Goal: Find specific page/section: Find specific page/section

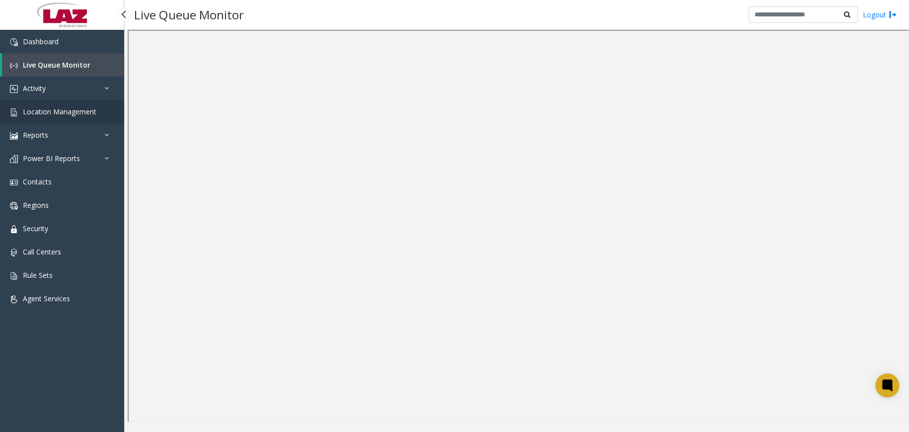
click at [91, 111] on span "Location Management" at bounding box center [59, 111] width 73 height 9
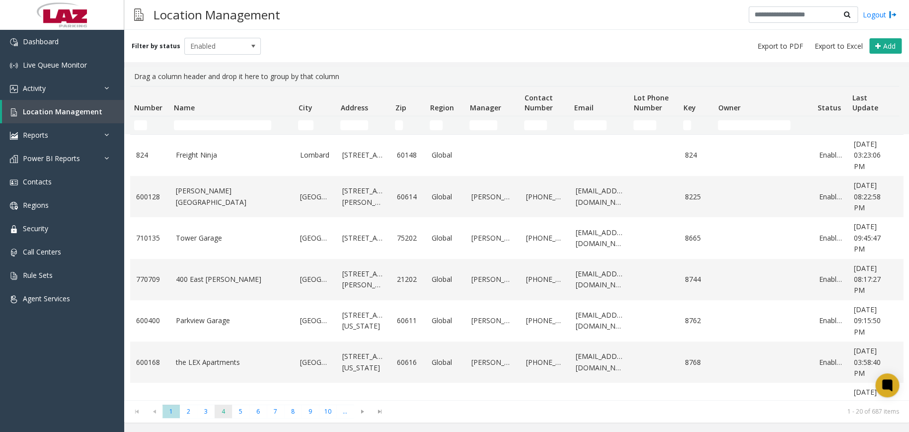
click at [225, 412] on span "4" at bounding box center [223, 410] width 17 height 13
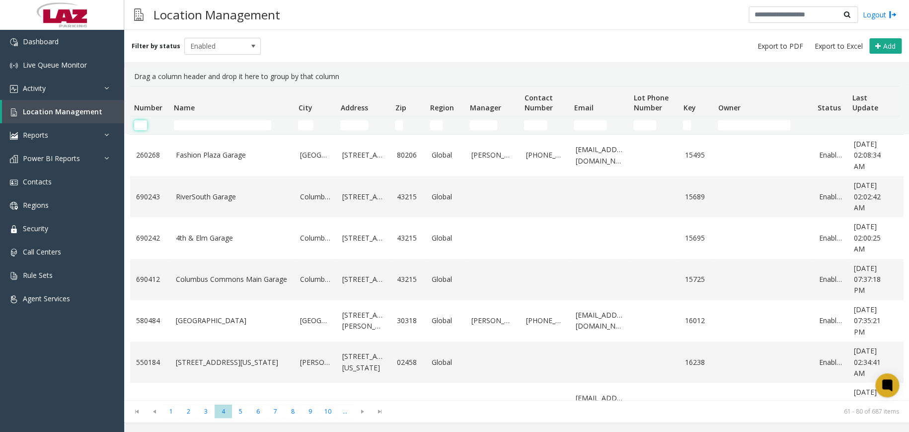
click at [143, 125] on input "Number Filter" at bounding box center [140, 125] width 13 height 10
click at [299, 410] on span "8" at bounding box center [292, 410] width 17 height 13
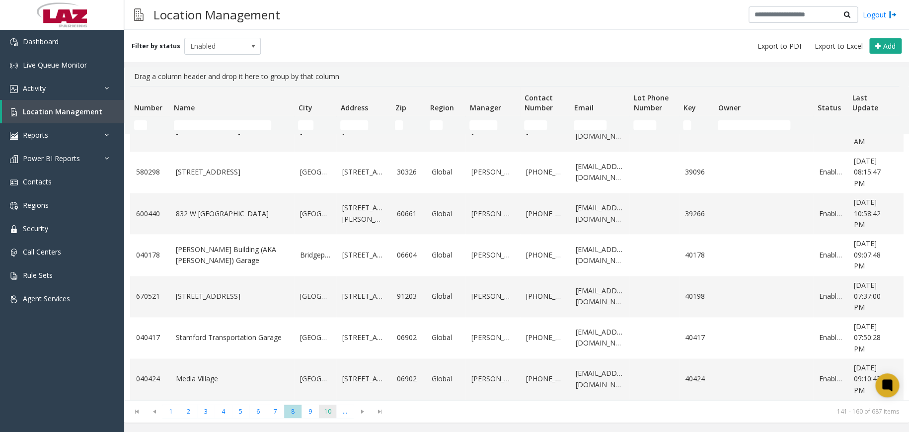
scroll to position [604, 0]
click at [329, 412] on span "10" at bounding box center [327, 410] width 17 height 13
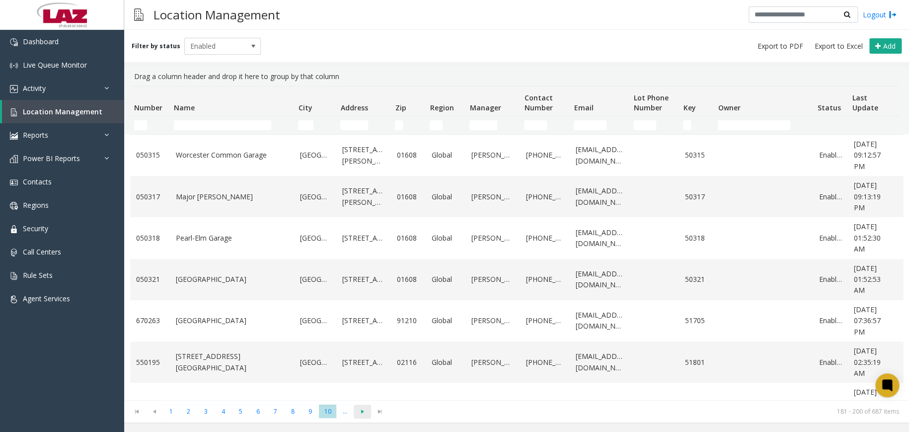
click at [364, 413] on span "Go to the next page" at bounding box center [362, 411] width 13 height 8
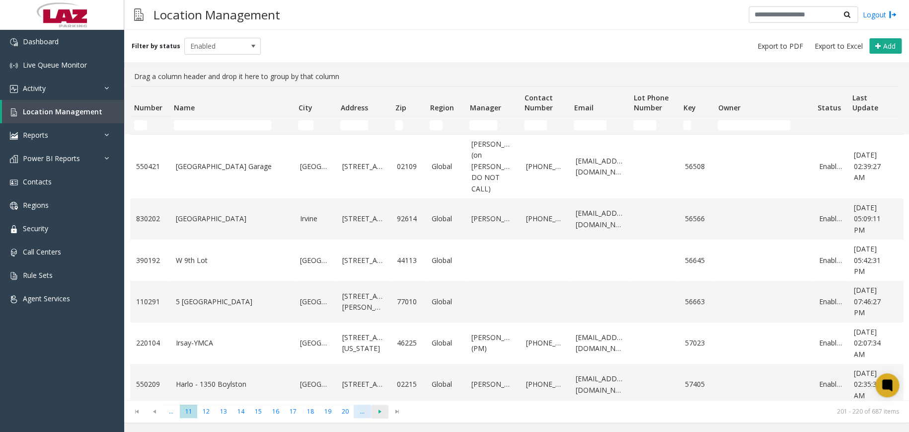
click at [364, 413] on span "..." at bounding box center [362, 410] width 17 height 13
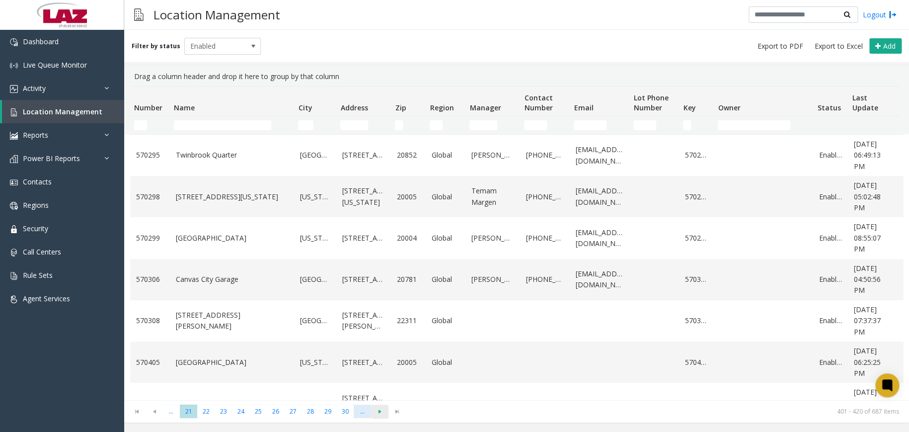
click at [364, 413] on span "..." at bounding box center [362, 410] width 17 height 13
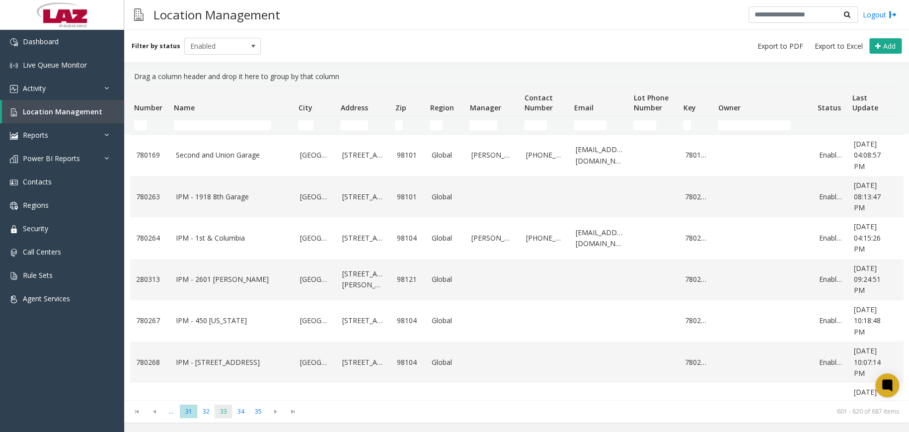
click at [218, 416] on span "33" at bounding box center [223, 410] width 17 height 13
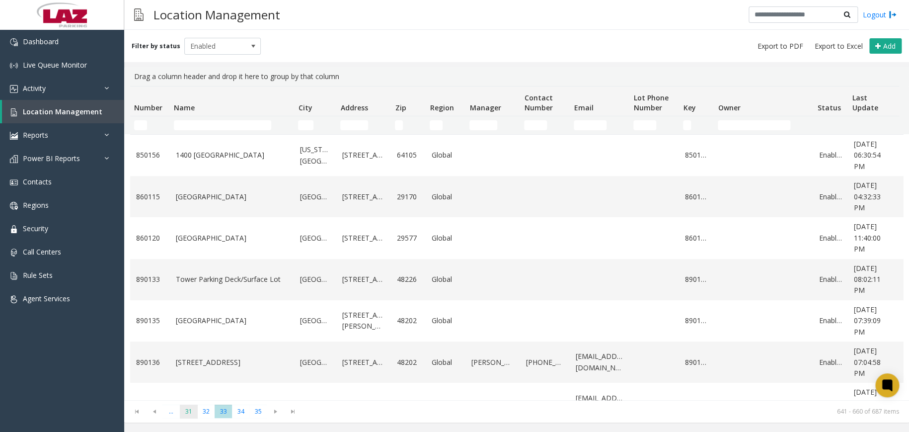
click at [186, 410] on span "31" at bounding box center [188, 410] width 17 height 13
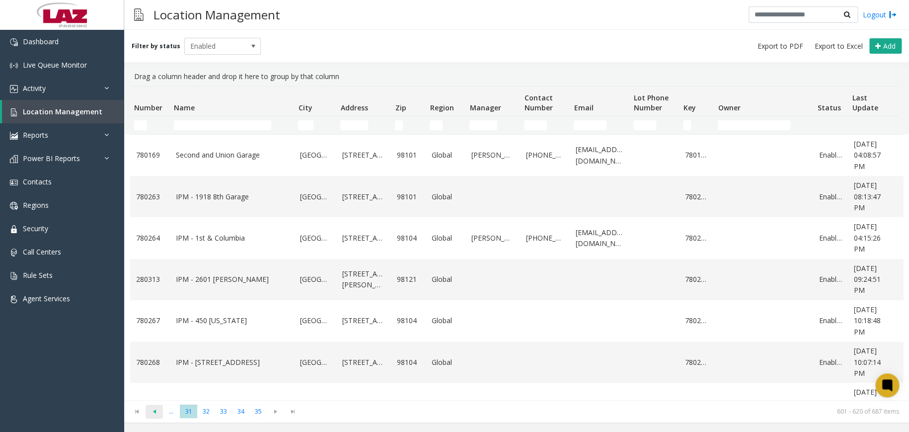
click at [149, 411] on span "Go to the previous page" at bounding box center [153, 411] width 13 height 8
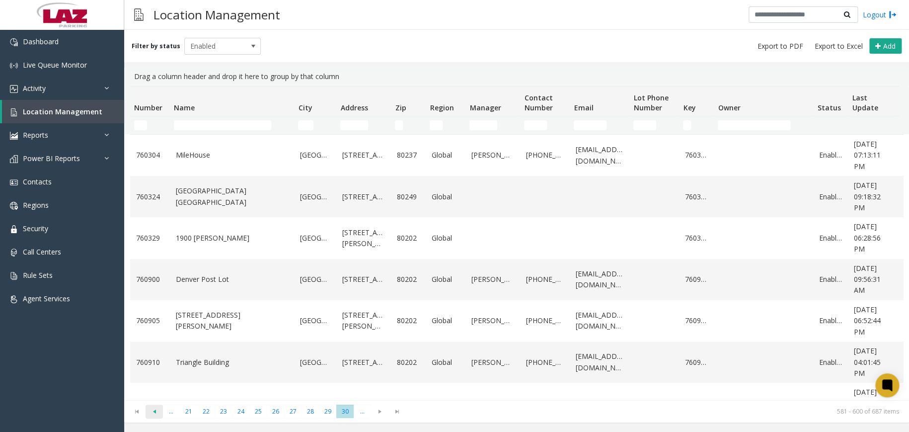
click at [154, 414] on span "Go to the previous page" at bounding box center [153, 411] width 13 height 8
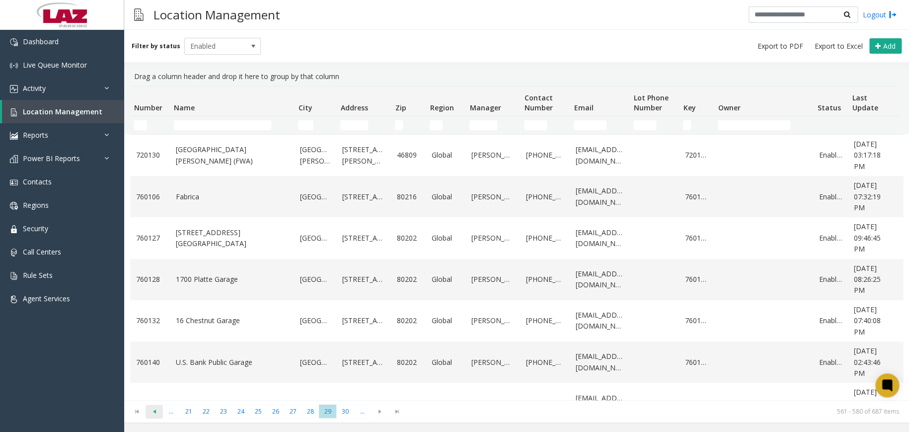
click at [158, 410] on span "Go to the previous page" at bounding box center [153, 411] width 13 height 8
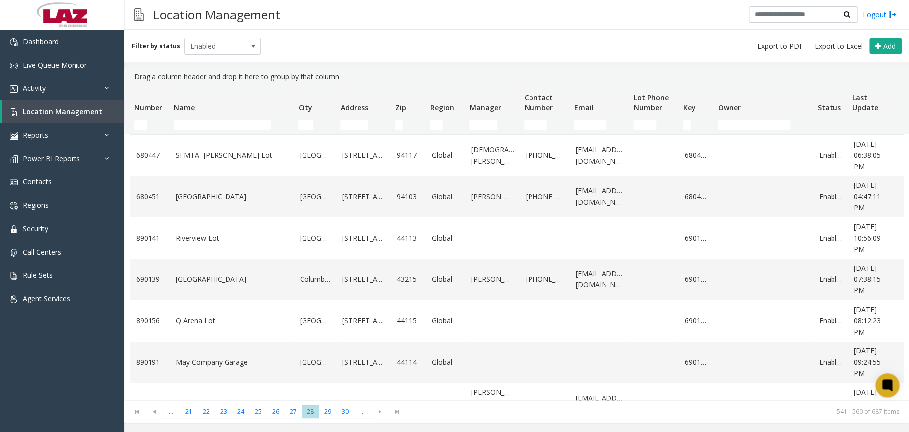
click at [157, 410] on span "Go to the previous page" at bounding box center [153, 411] width 13 height 8
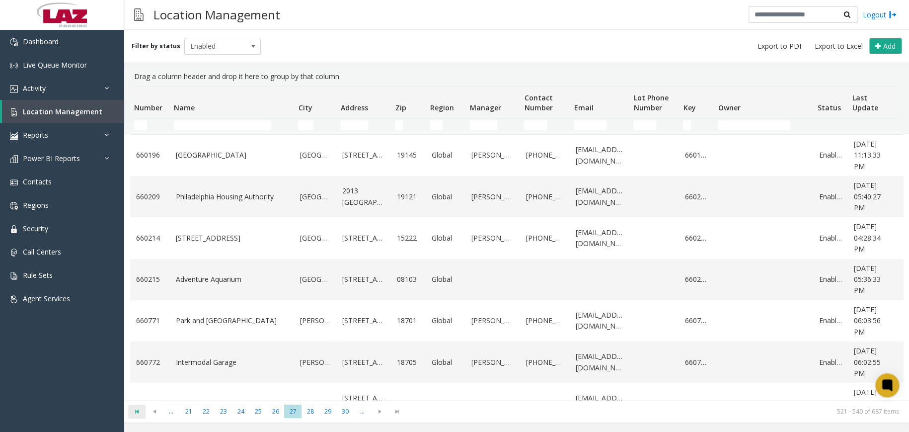
click at [138, 414] on span "Go to the first page" at bounding box center [136, 411] width 13 height 8
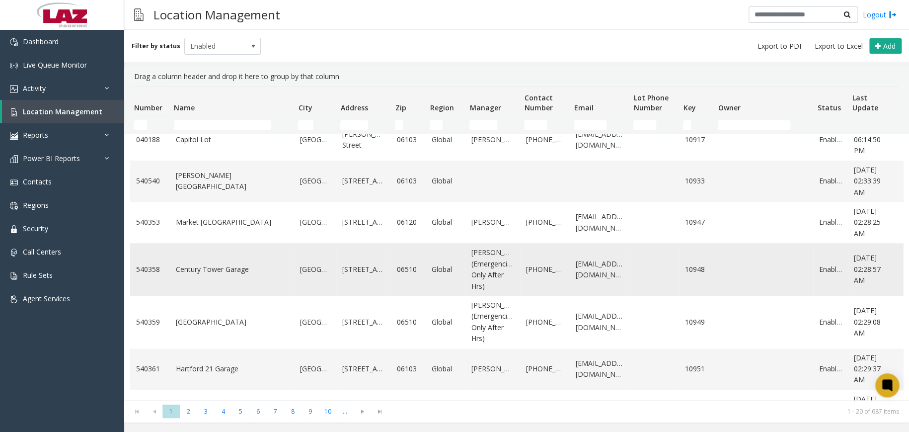
scroll to position [616, 0]
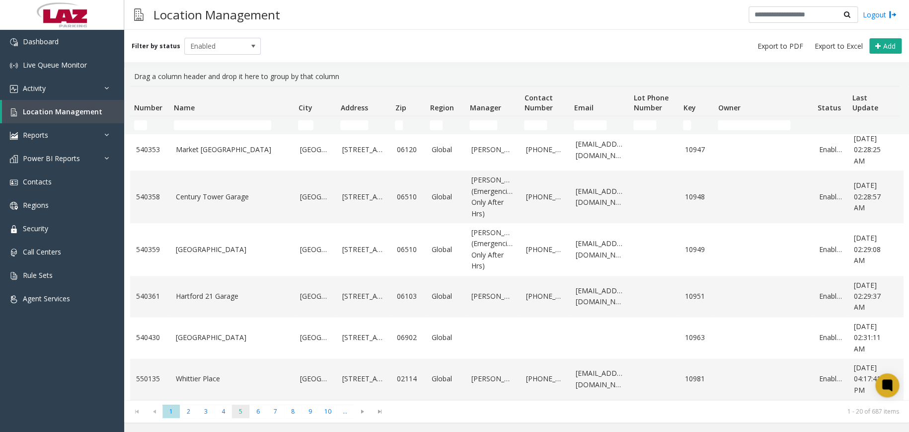
click at [242, 415] on span "5" at bounding box center [240, 410] width 17 height 13
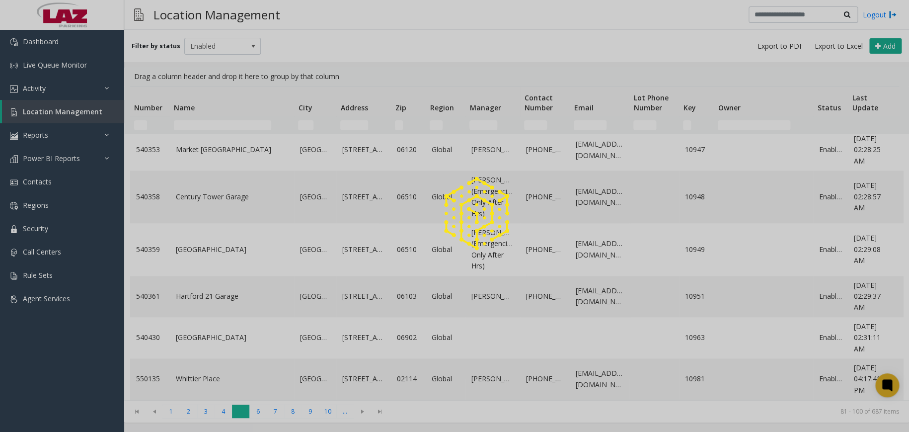
scroll to position [0, 0]
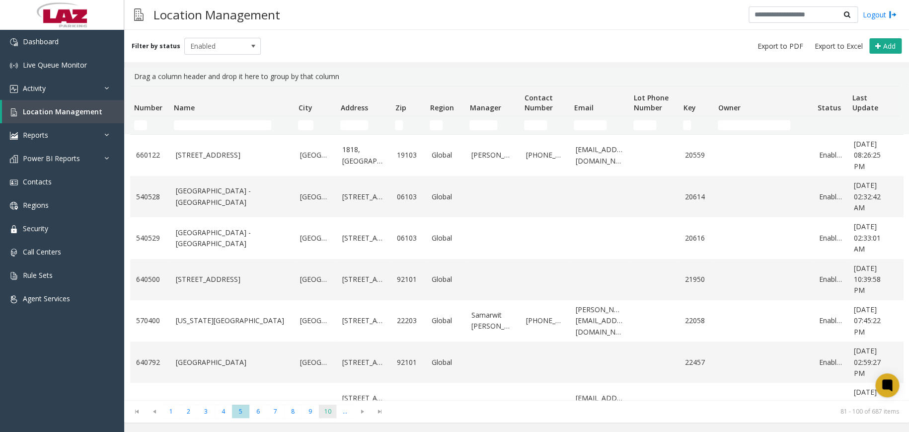
click at [324, 413] on span "10" at bounding box center [327, 410] width 17 height 13
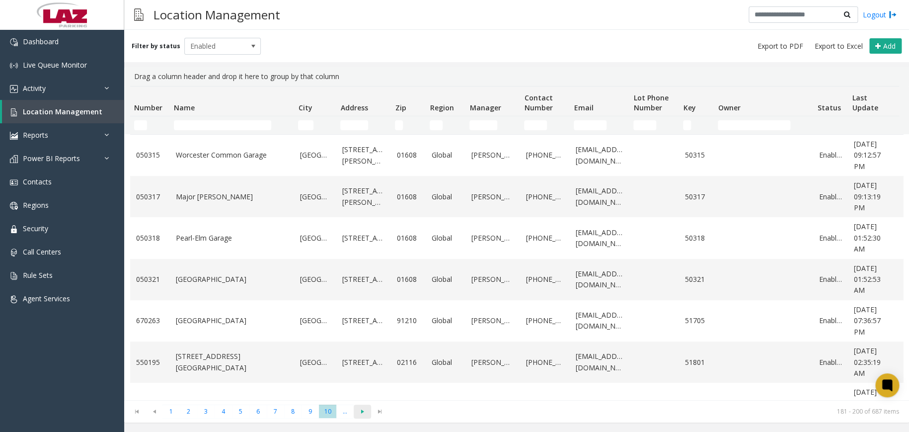
click at [365, 410] on span "Go to the next page" at bounding box center [362, 411] width 13 height 8
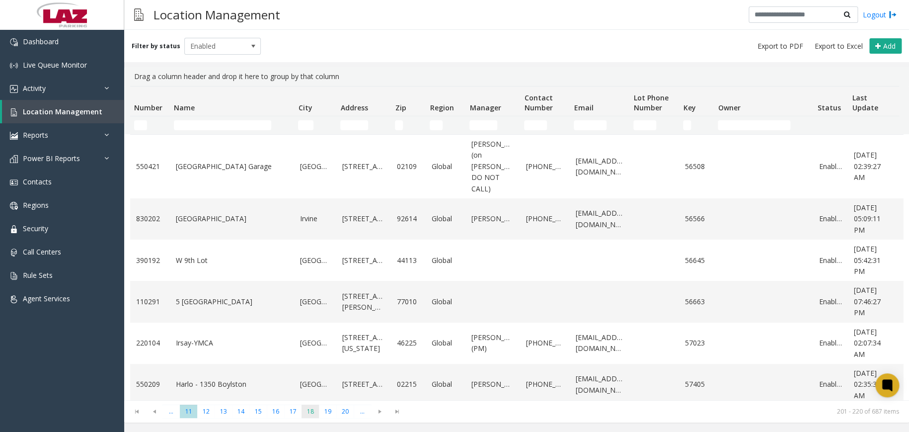
click at [315, 414] on span "18" at bounding box center [309, 410] width 17 height 13
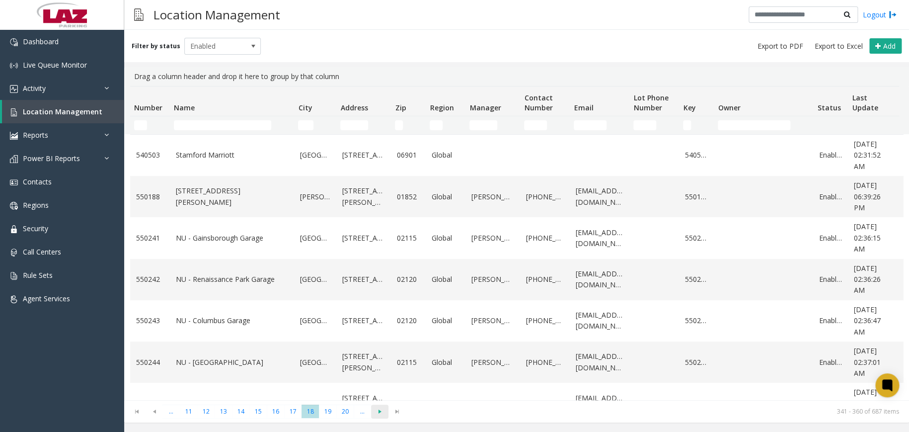
click at [382, 412] on span "Go to the next page" at bounding box center [379, 411] width 13 height 8
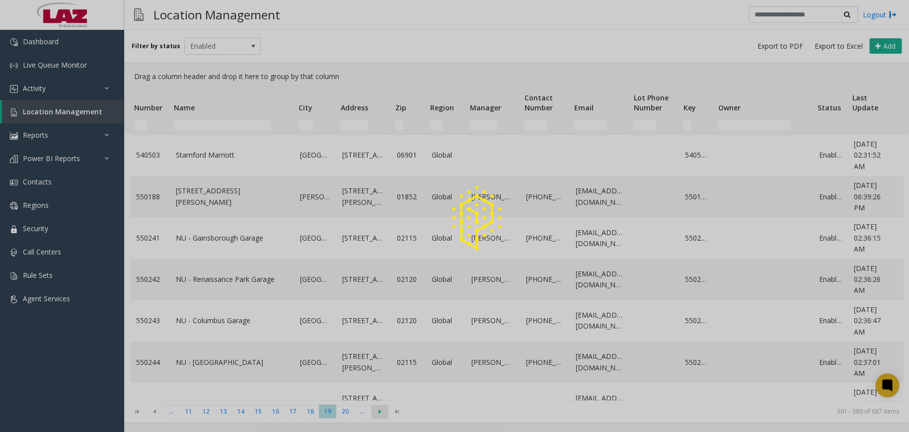
click at [383, 412] on span "Go to the next page" at bounding box center [379, 411] width 13 height 8
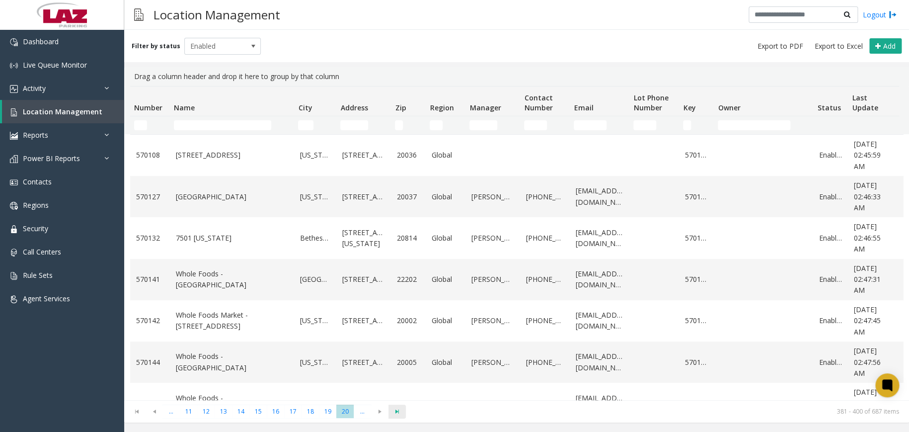
click at [397, 412] on span "Go to the last page" at bounding box center [396, 411] width 13 height 8
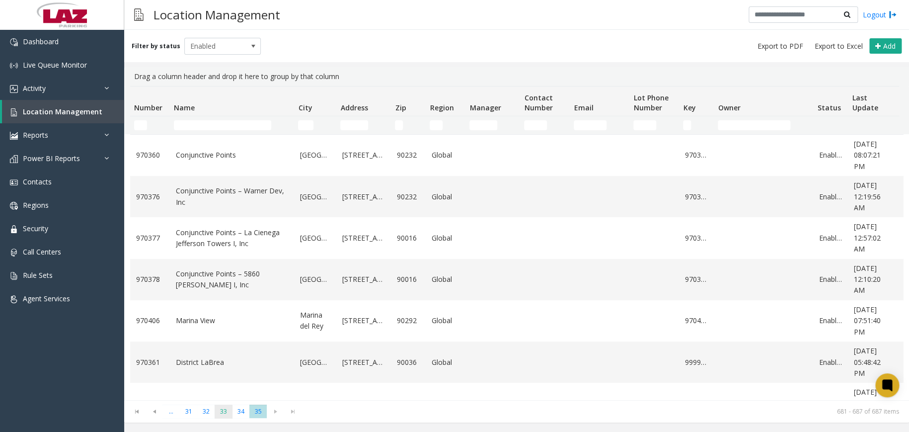
click at [223, 415] on span "33" at bounding box center [223, 410] width 17 height 13
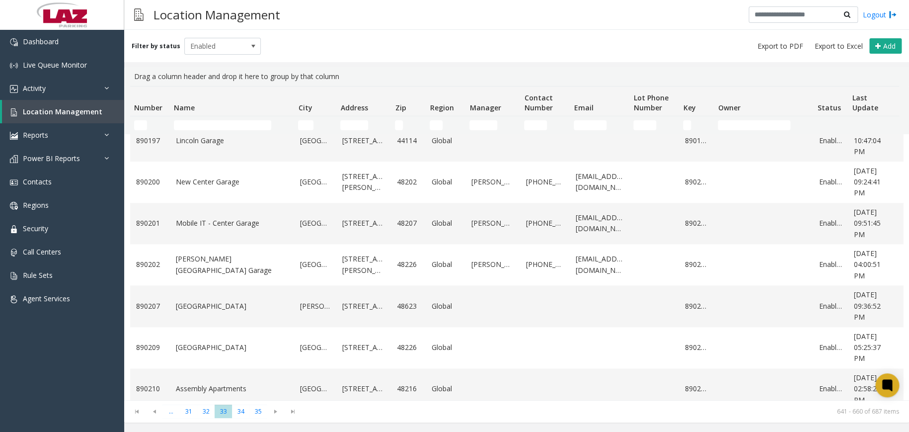
scroll to position [571, 0]
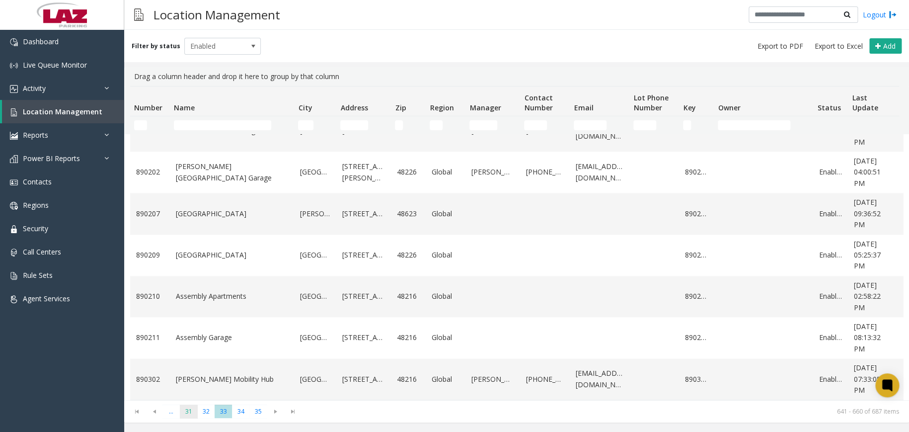
click at [194, 410] on span "31" at bounding box center [188, 410] width 17 height 13
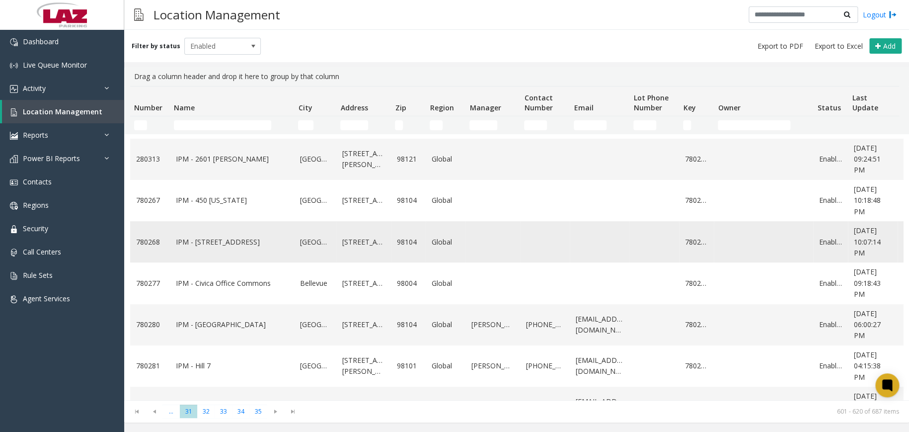
scroll to position [0, 0]
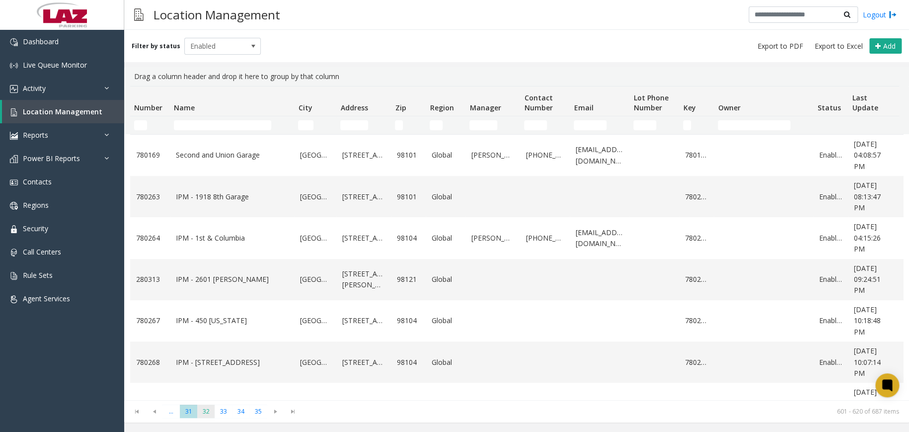
click at [201, 408] on span "32" at bounding box center [205, 410] width 17 height 13
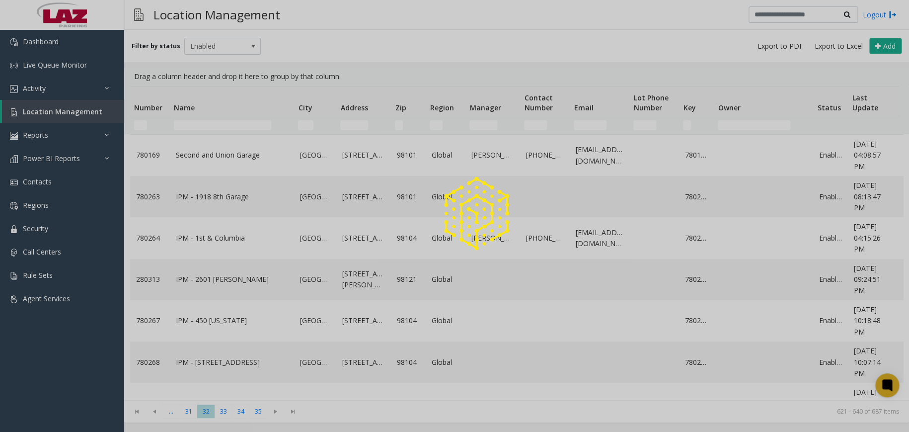
click at [240, 411] on div at bounding box center [454, 216] width 909 height 432
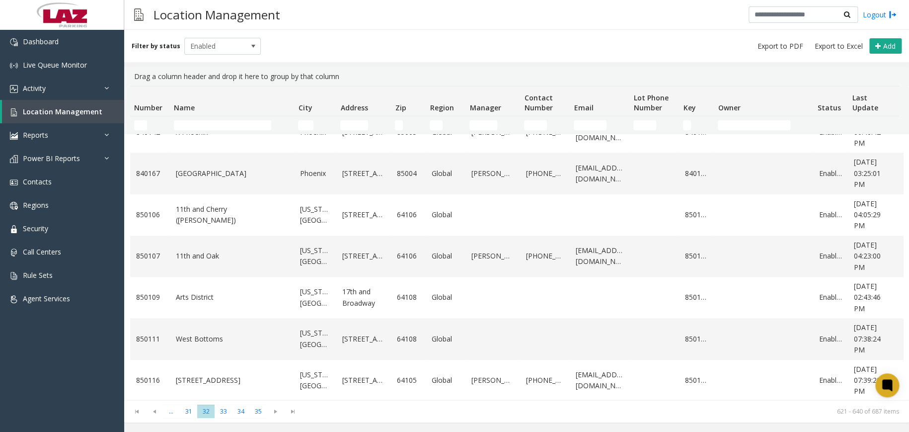
scroll to position [571, 0]
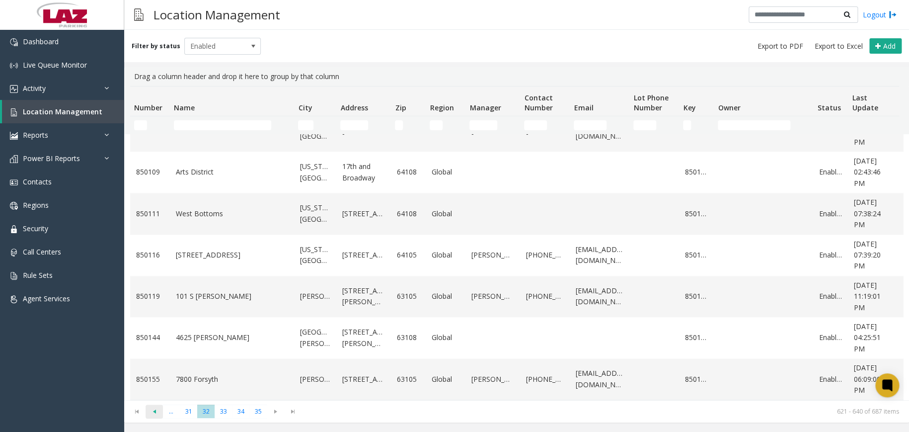
click at [154, 413] on span "Go to the previous page" at bounding box center [153, 411] width 13 height 8
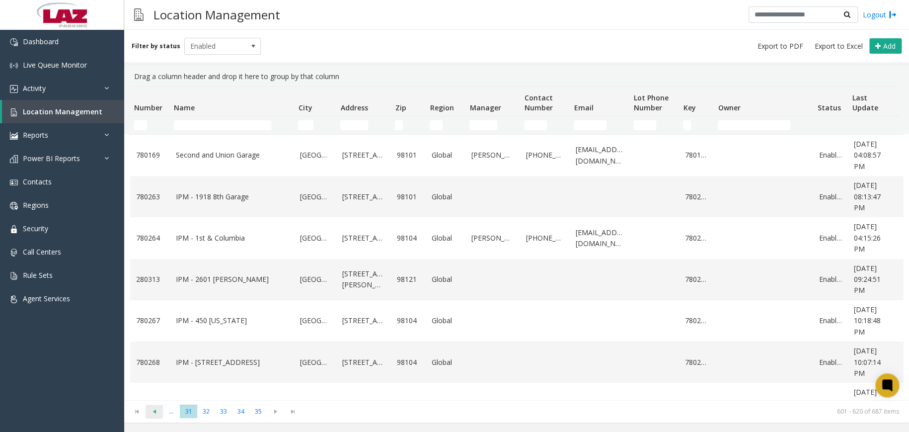
click at [153, 413] on span "Go to the previous page" at bounding box center [153, 411] width 13 height 8
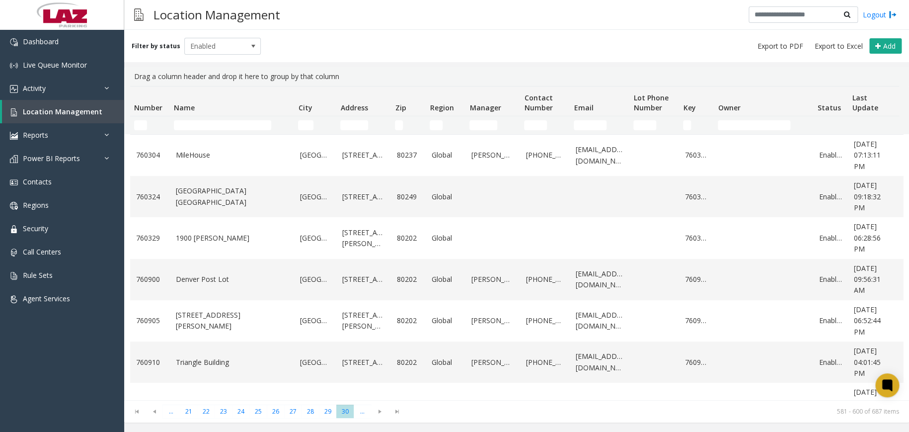
click at [151, 412] on span "Go to the previous page" at bounding box center [153, 411] width 13 height 8
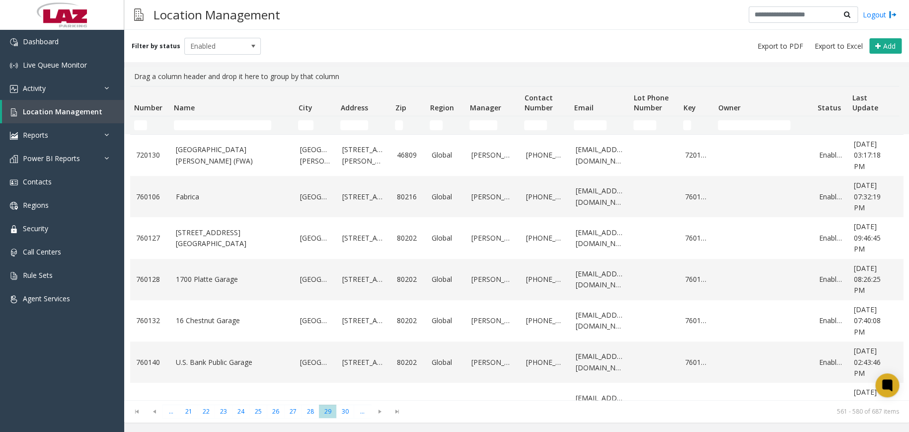
click at [151, 412] on span "Go to the previous page" at bounding box center [153, 411] width 13 height 8
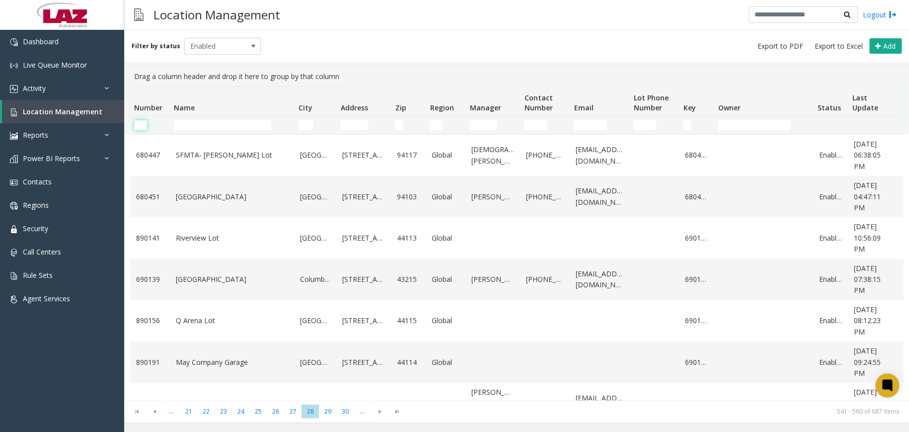
click at [143, 121] on input "Number Filter" at bounding box center [140, 125] width 13 height 10
type input "**"
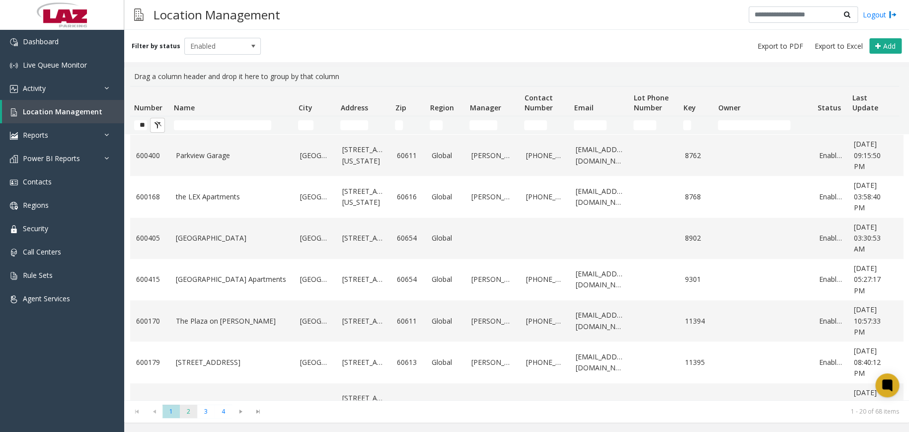
scroll to position [0, 0]
click at [189, 411] on span "2" at bounding box center [188, 410] width 17 height 13
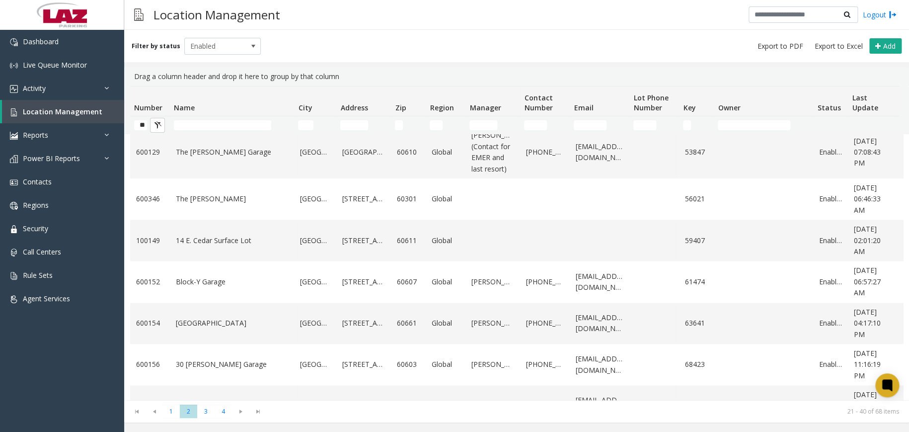
scroll to position [593, 0]
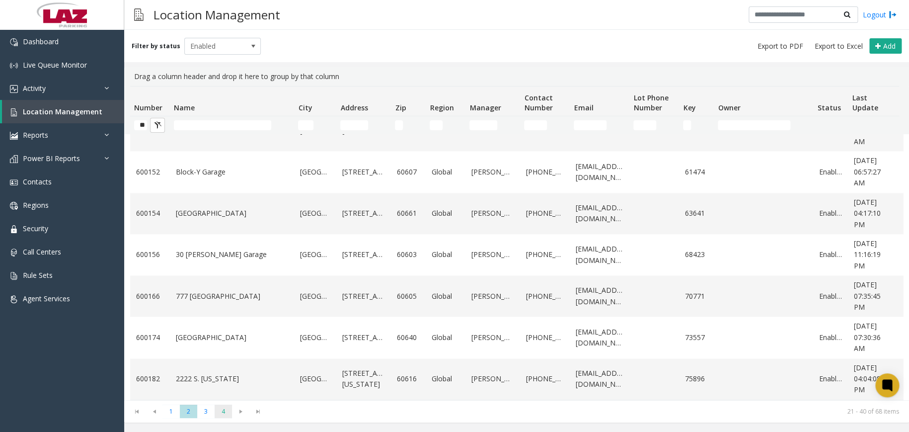
click at [215, 413] on span "4" at bounding box center [223, 410] width 17 height 13
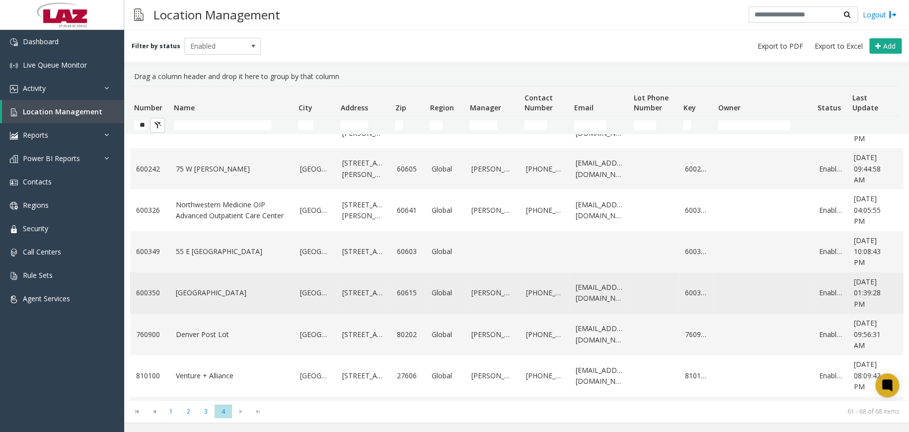
scroll to position [86, 0]
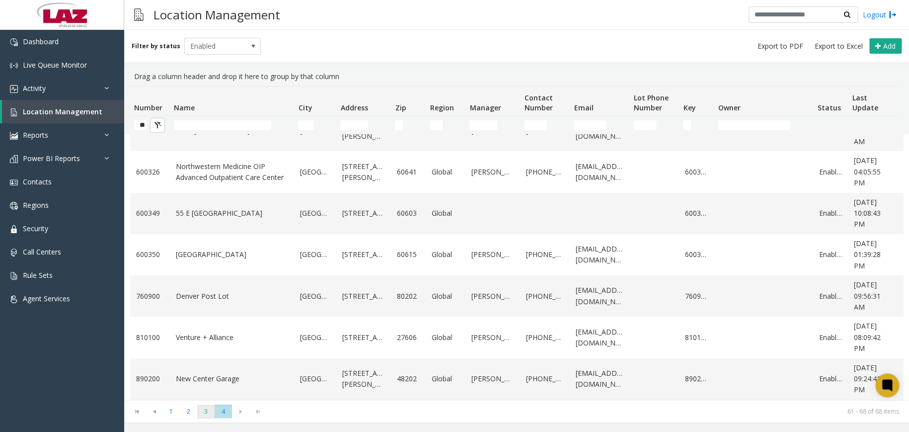
click at [207, 414] on span "3" at bounding box center [205, 410] width 17 height 13
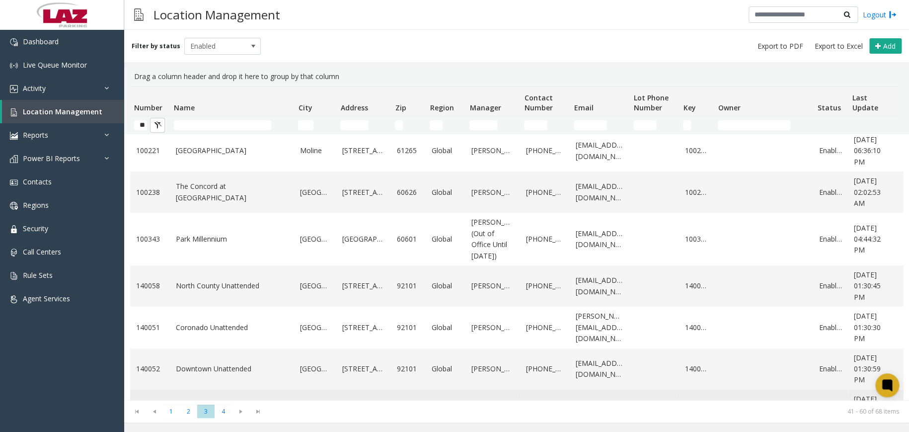
scroll to position [0, 0]
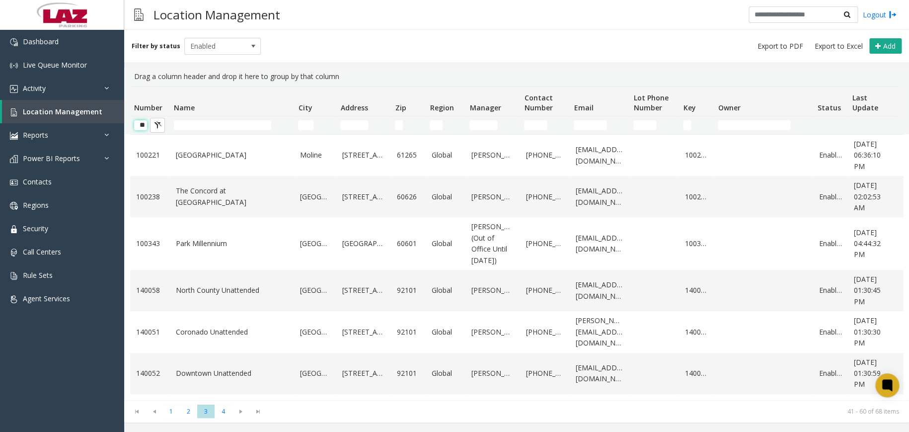
click at [146, 127] on input "**" at bounding box center [140, 125] width 13 height 10
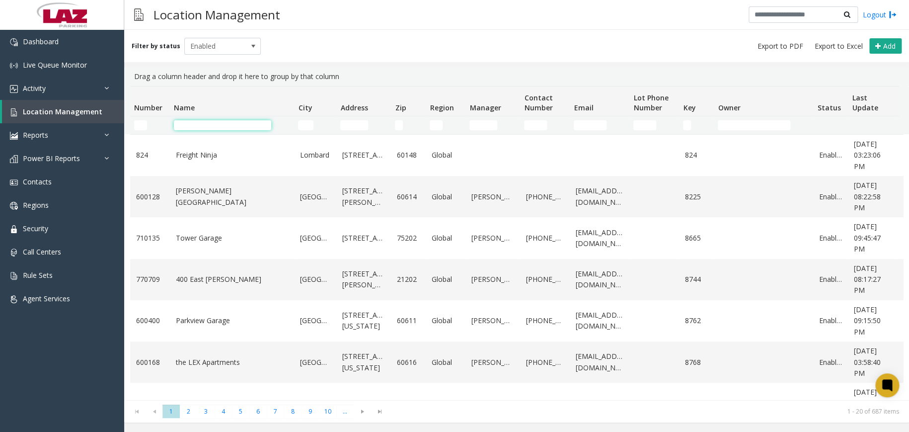
click at [200, 125] on input "Name Filter" at bounding box center [222, 125] width 97 height 10
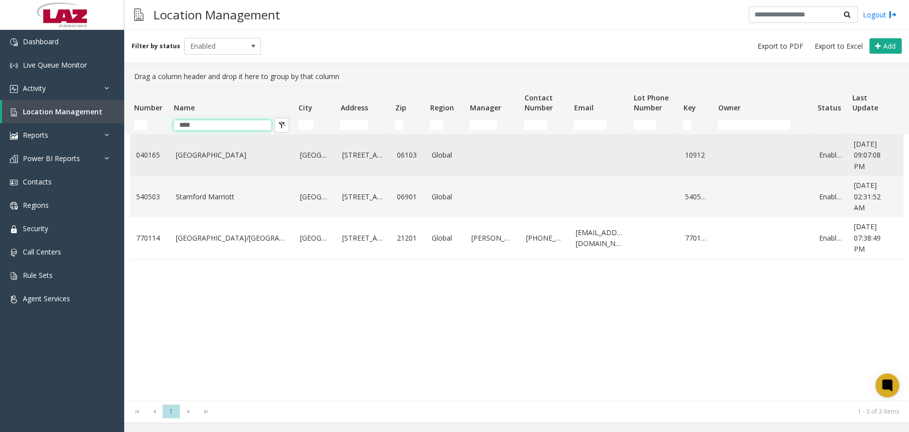
type input "****"
click at [224, 150] on link "[GEOGRAPHIC_DATA]" at bounding box center [232, 154] width 112 height 11
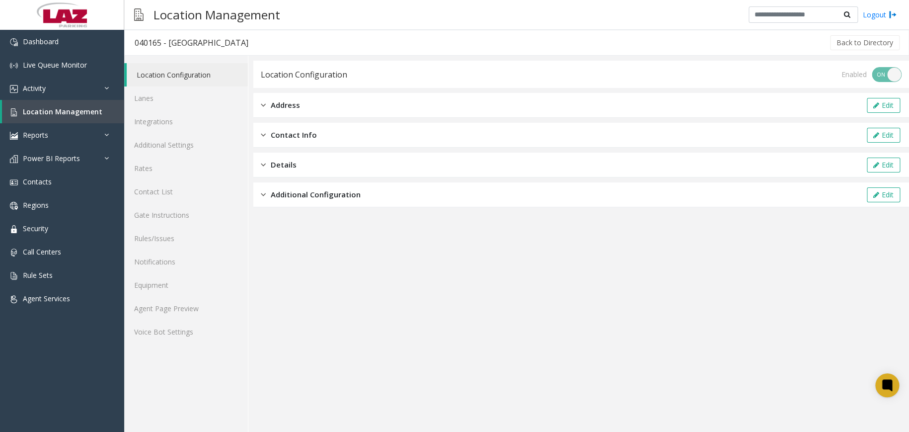
click at [297, 102] on span "Address" at bounding box center [285, 104] width 29 height 11
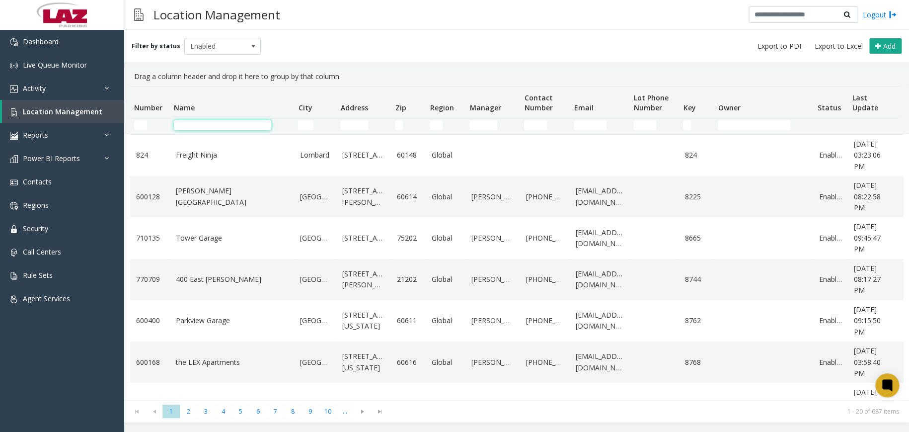
click at [212, 127] on input "Name Filter" at bounding box center [222, 125] width 97 height 10
click at [142, 121] on input "Number Filter" at bounding box center [140, 125] width 13 height 10
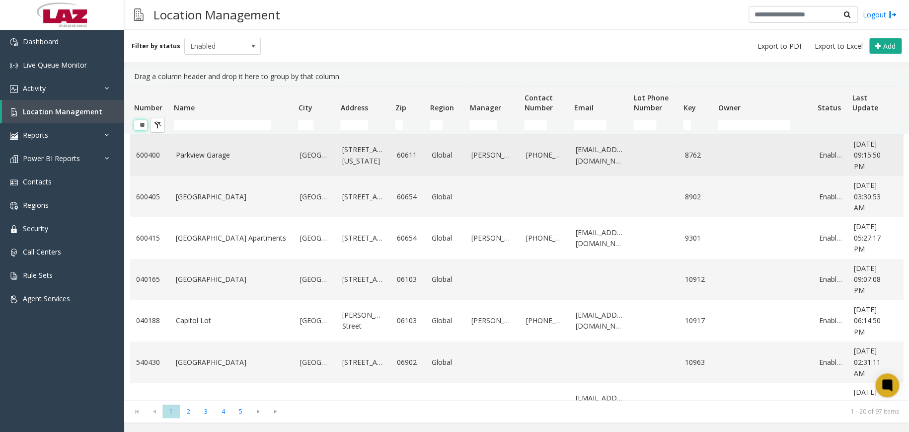
type input "*"
